Goal: Entertainment & Leisure: Consume media (video, audio)

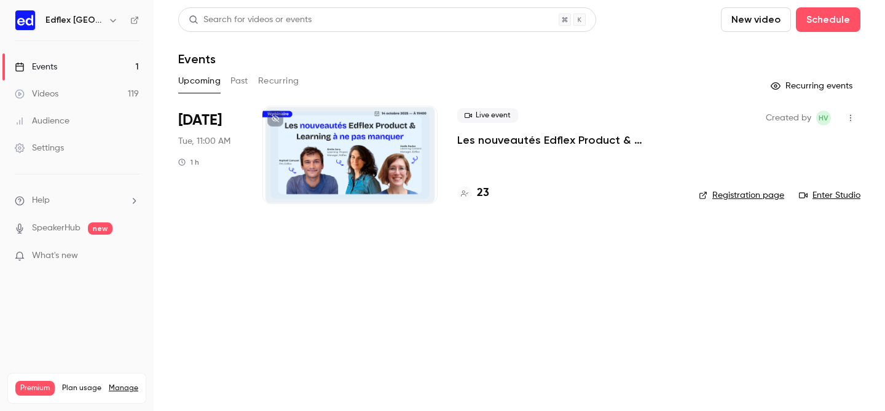
click at [235, 82] on button "Past" at bounding box center [239, 81] width 18 height 20
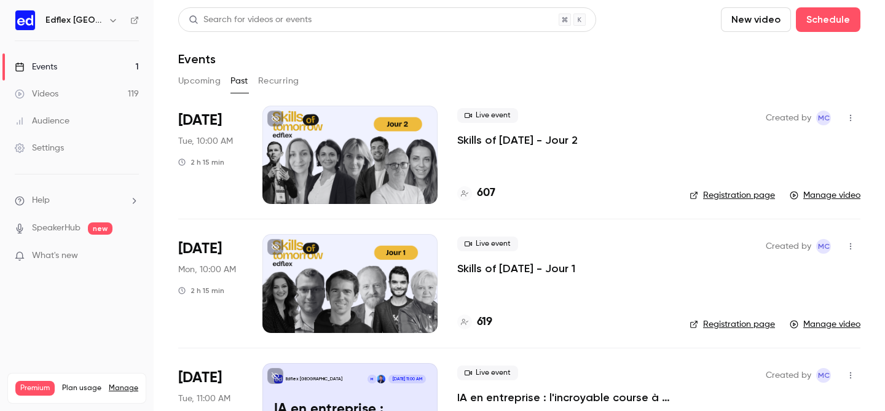
click at [335, 186] on div at bounding box center [349, 155] width 175 height 98
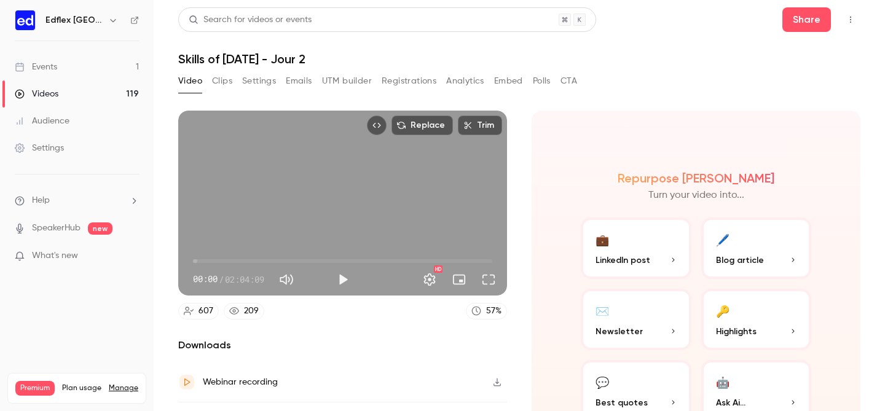
type input "******"
click at [434, 262] on span "00:00" at bounding box center [342, 261] width 299 height 20
click at [222, 76] on button "Clips" at bounding box center [222, 81] width 20 height 20
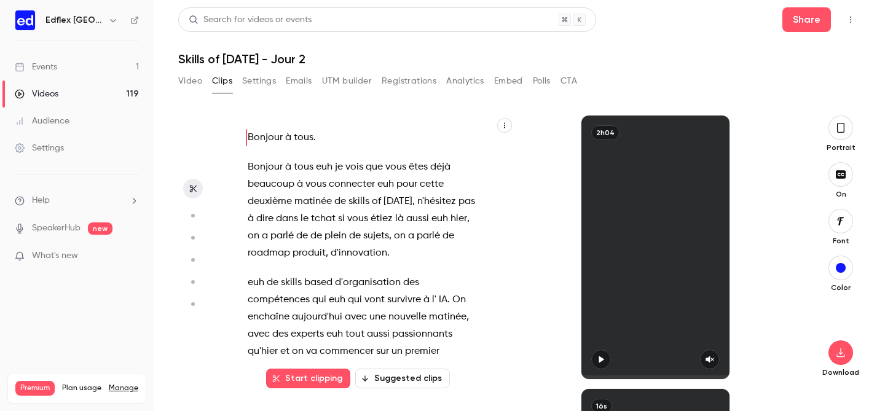
click at [503, 129] on button "button" at bounding box center [504, 125] width 15 height 15
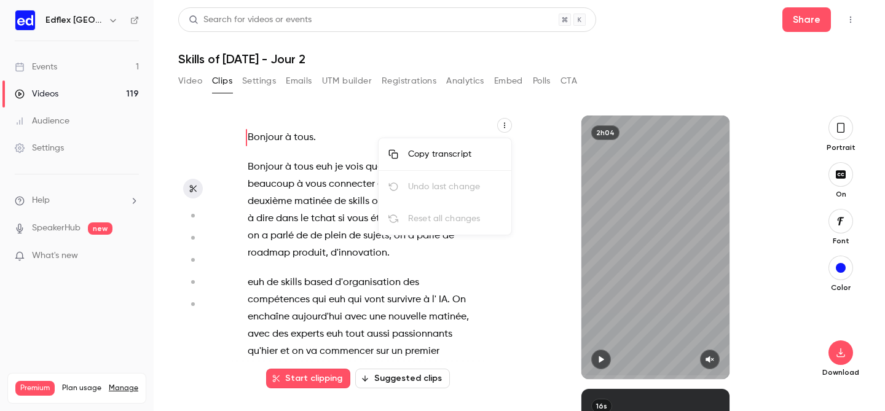
click at [448, 125] on div at bounding box center [442, 205] width 885 height 411
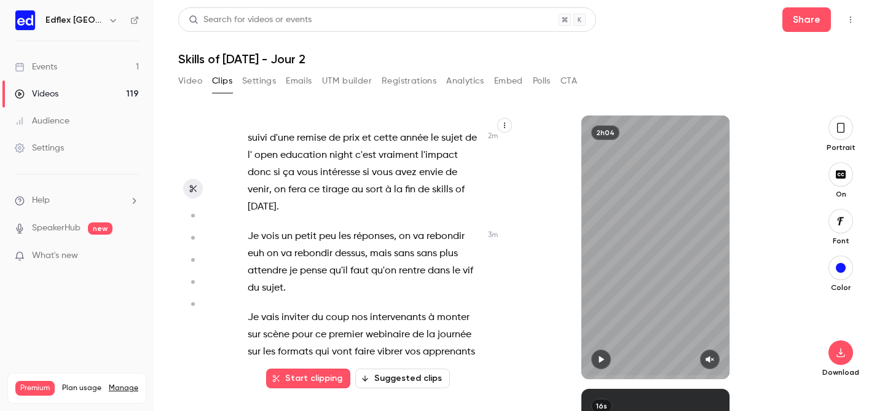
scroll to position [43803, 0]
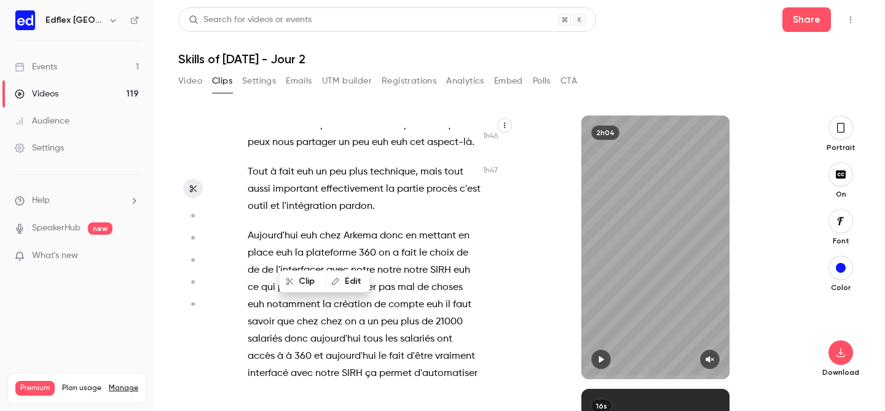
scroll to position [43777, 0]
click at [601, 359] on icon "button" at bounding box center [600, 359] width 5 height 7
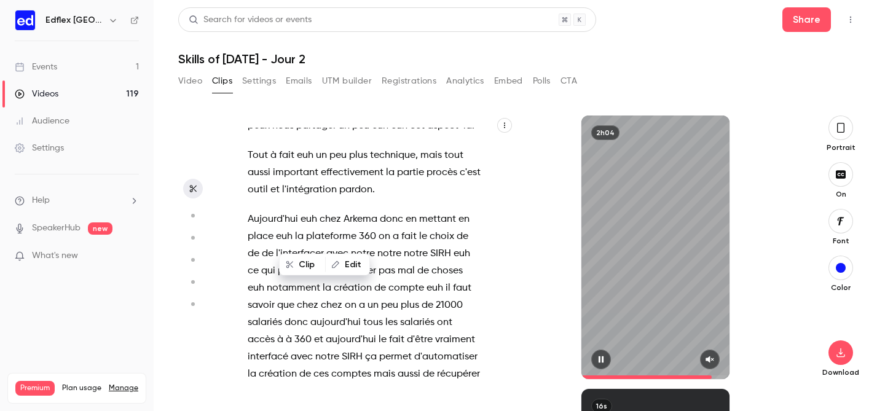
click at [709, 358] on icon "button" at bounding box center [709, 359] width 8 height 7
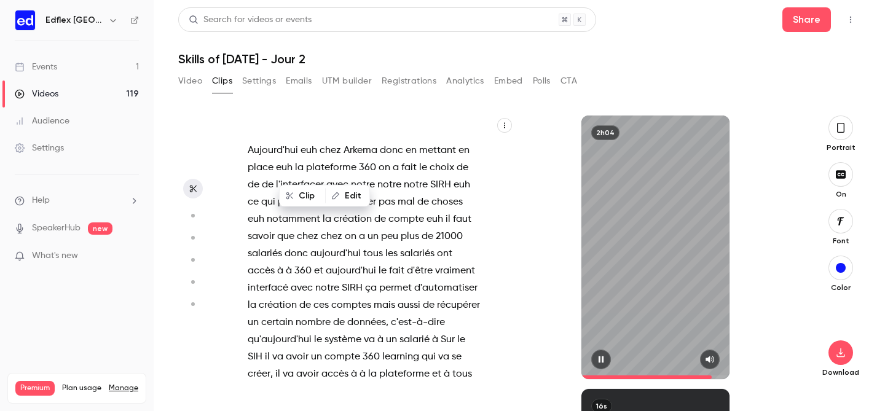
scroll to position [43881, 0]
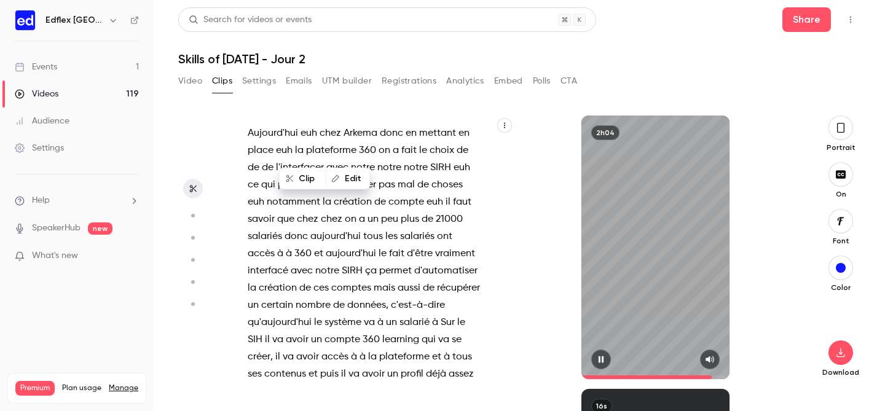
click at [603, 359] on icon "button" at bounding box center [600, 359] width 5 height 7
type input "******"
